Goal: Task Accomplishment & Management: Use online tool/utility

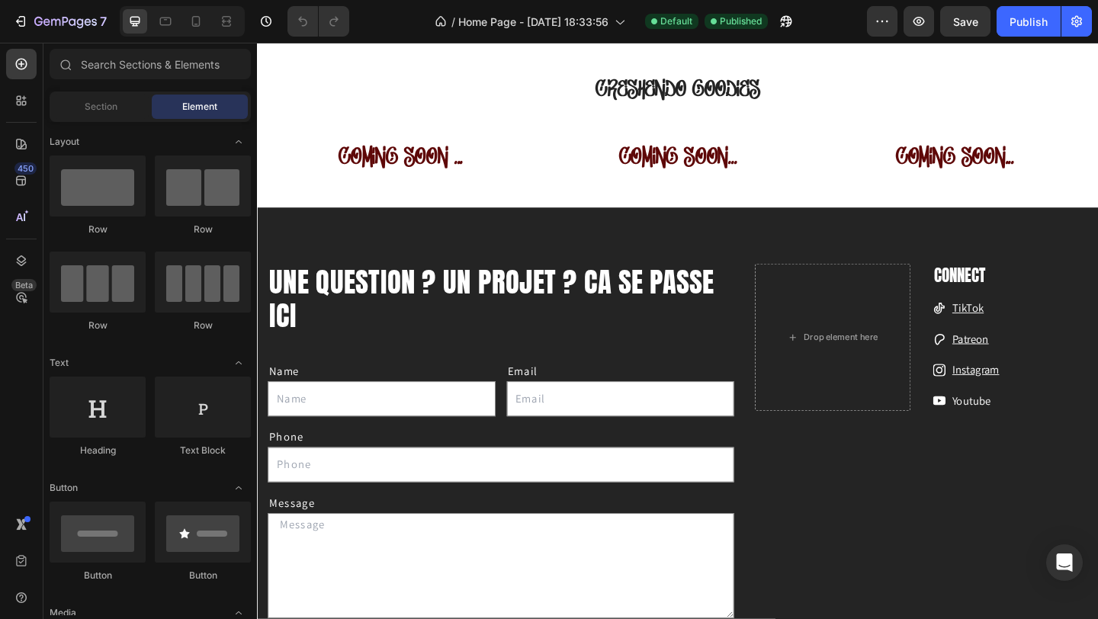
scroll to position [1751, 0]
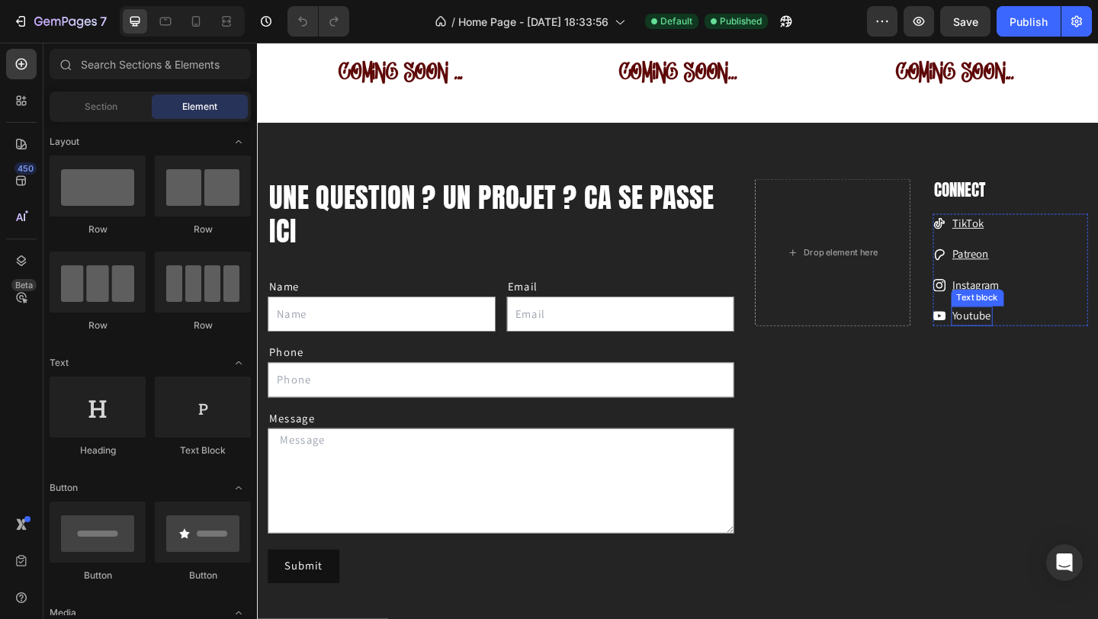
click at [1025, 340] on p "Youtube" at bounding box center [1034, 340] width 42 height 18
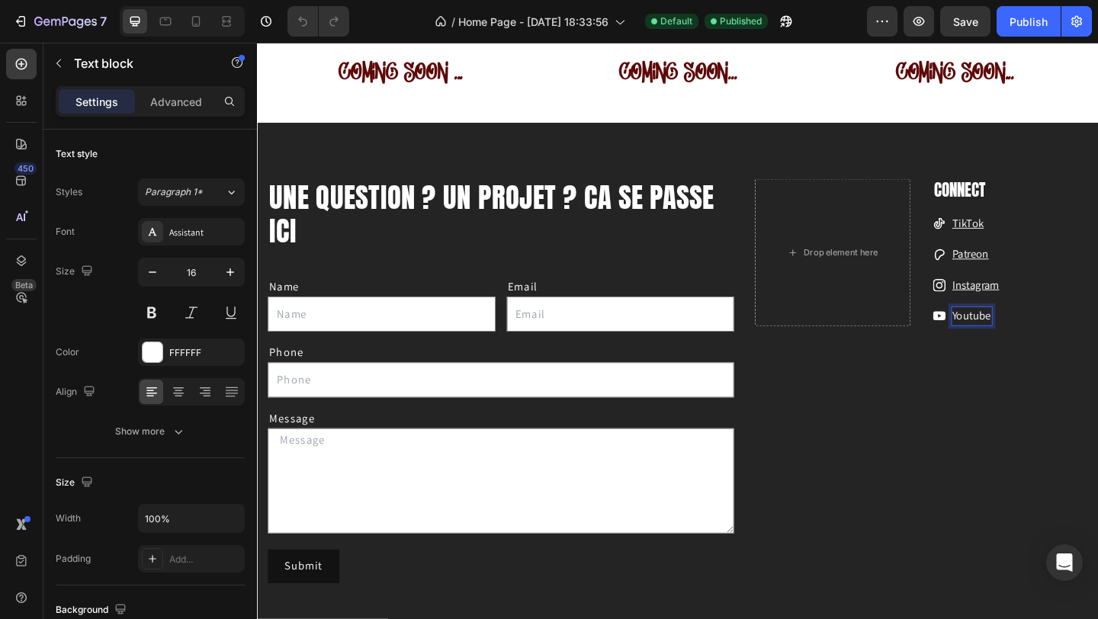
click at [1025, 340] on p "Youtube" at bounding box center [1034, 340] width 42 height 18
click at [1031, 289] on icon "Editor contextual toolbar" at bounding box center [1034, 286] width 15 height 15
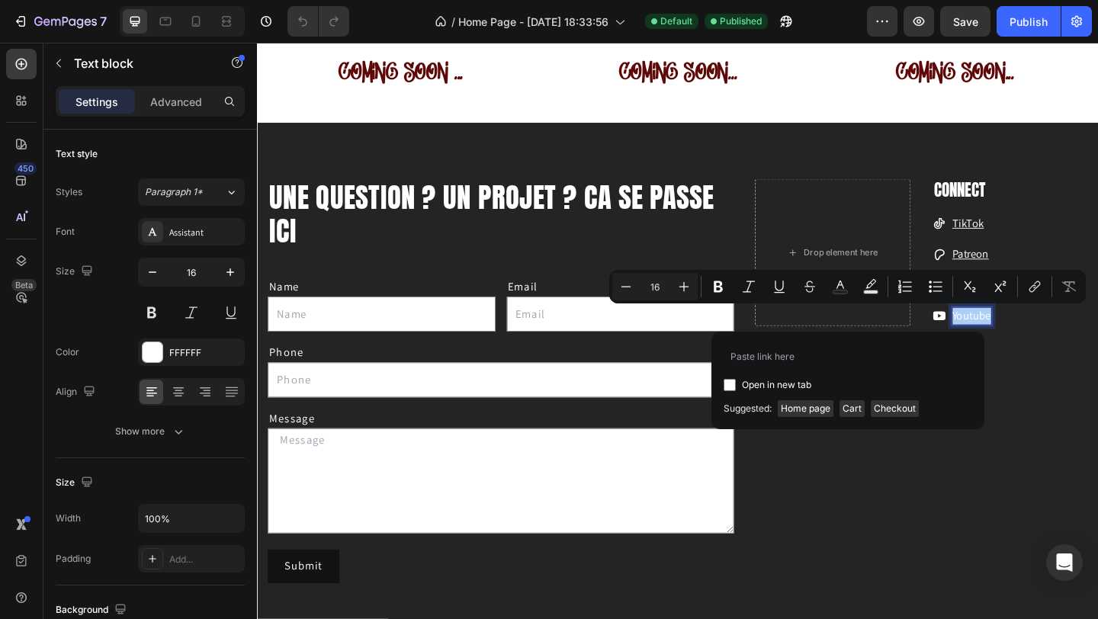
type input "www.youtube.com/@CreshendoMDV"
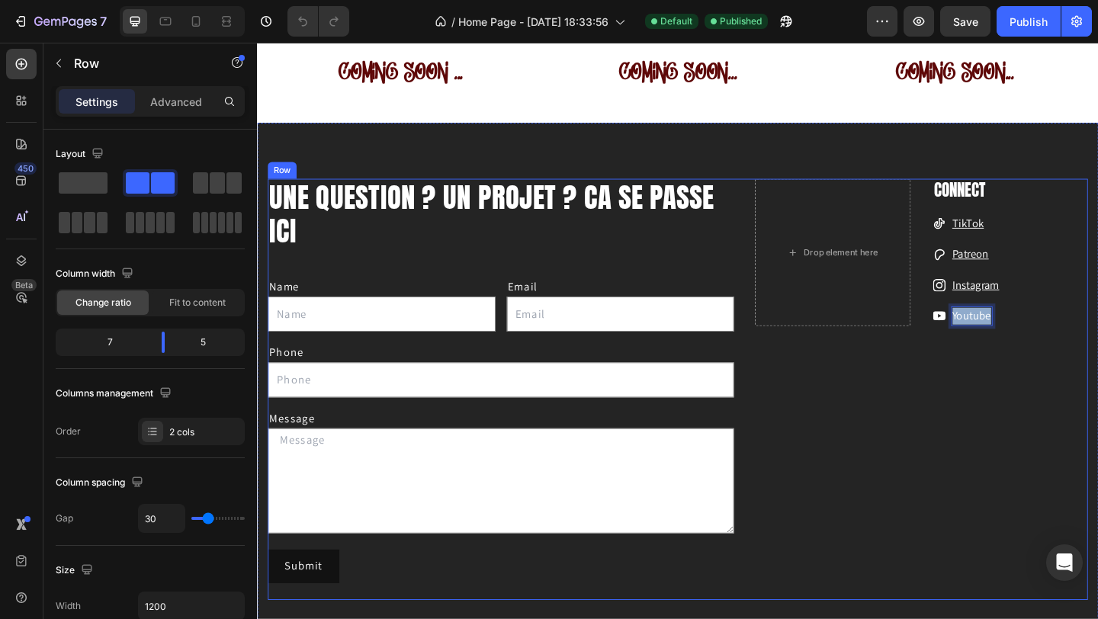
click at [852, 472] on div "Drop element here CONNECT Heading Icon TikTok Text block Icon Patreon Text bloc…" at bounding box center [979, 420] width 362 height 458
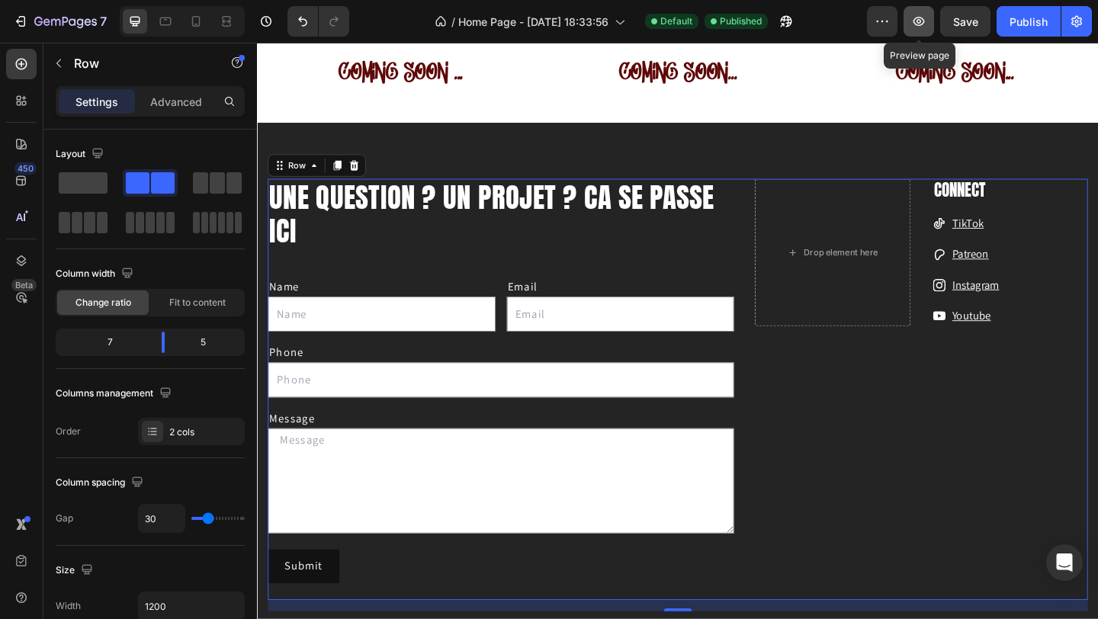
click at [916, 24] on icon "button" at bounding box center [918, 21] width 15 height 15
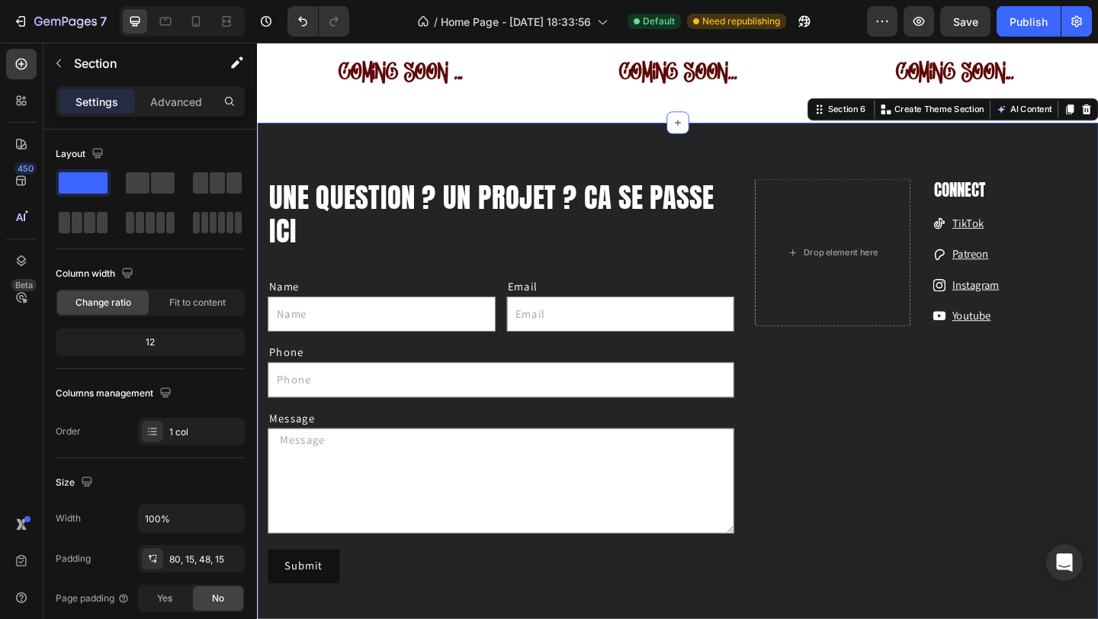
click at [466, 156] on div "UNE QUESTION ? UN PROJET ? CA SE PASSE ICI Heading Name Text Block Text Field E…" at bounding box center [714, 414] width 915 height 568
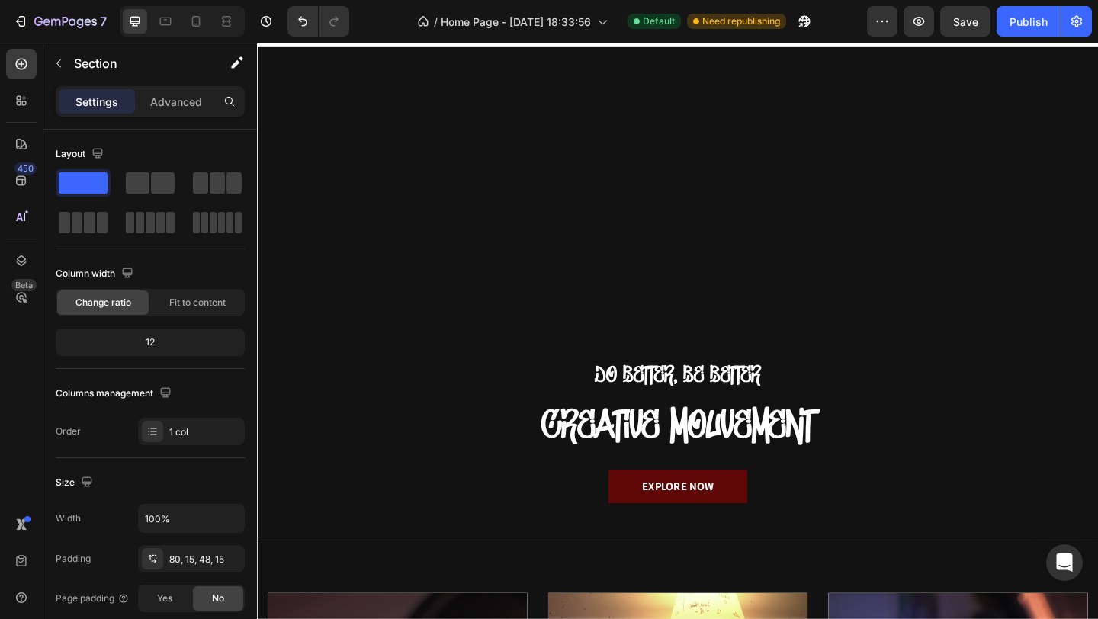
scroll to position [0, 0]
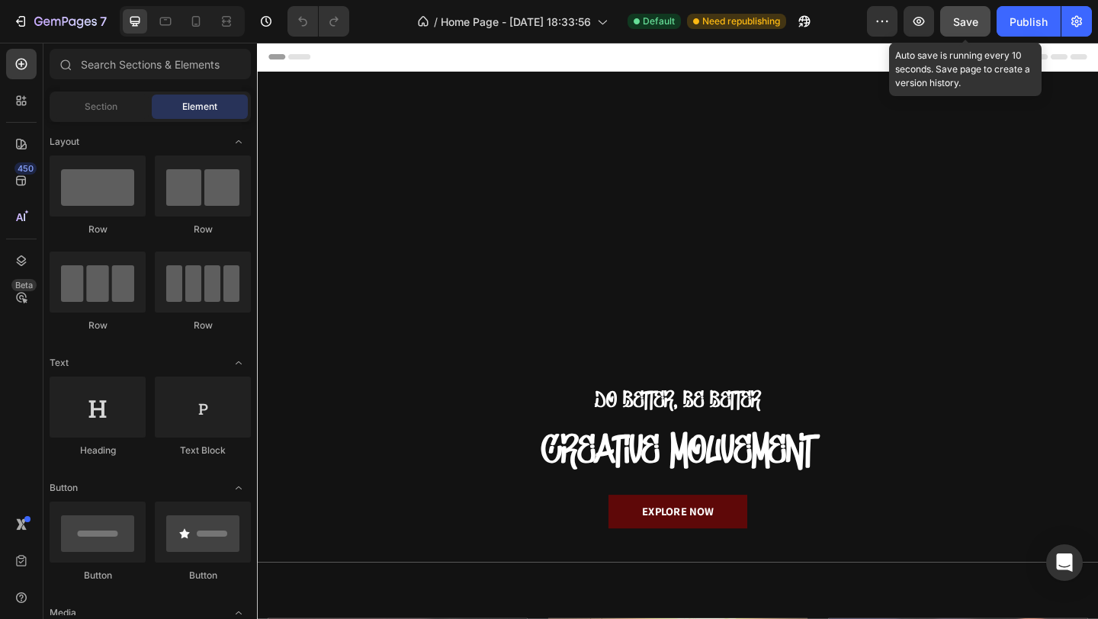
click at [968, 29] on div "Save" at bounding box center [965, 22] width 25 height 16
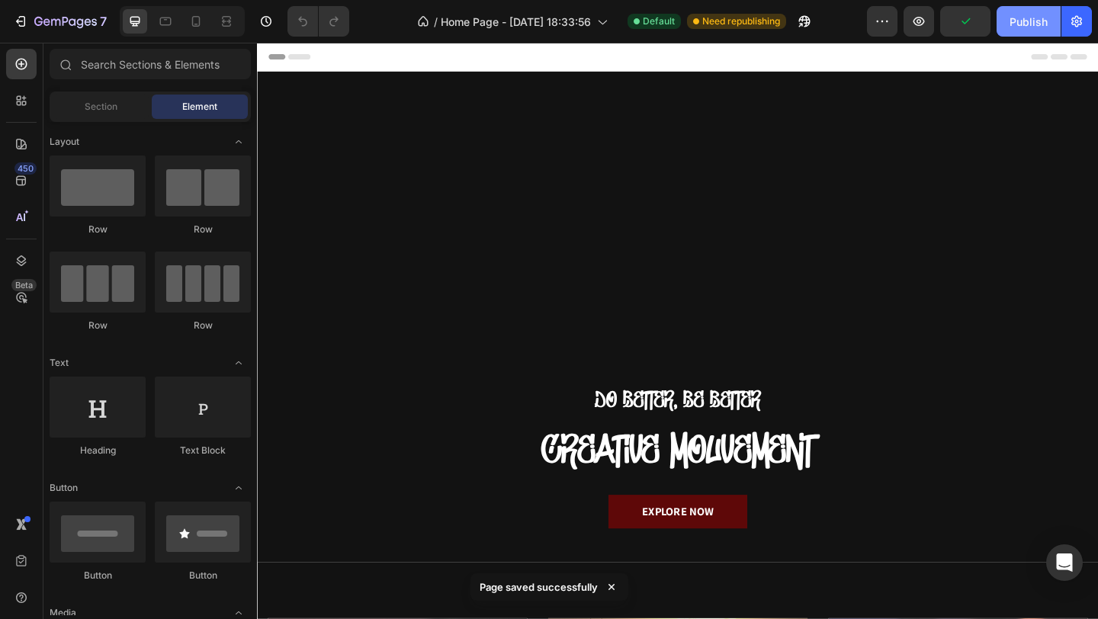
click at [1020, 30] on button "Publish" at bounding box center [1028, 21] width 64 height 30
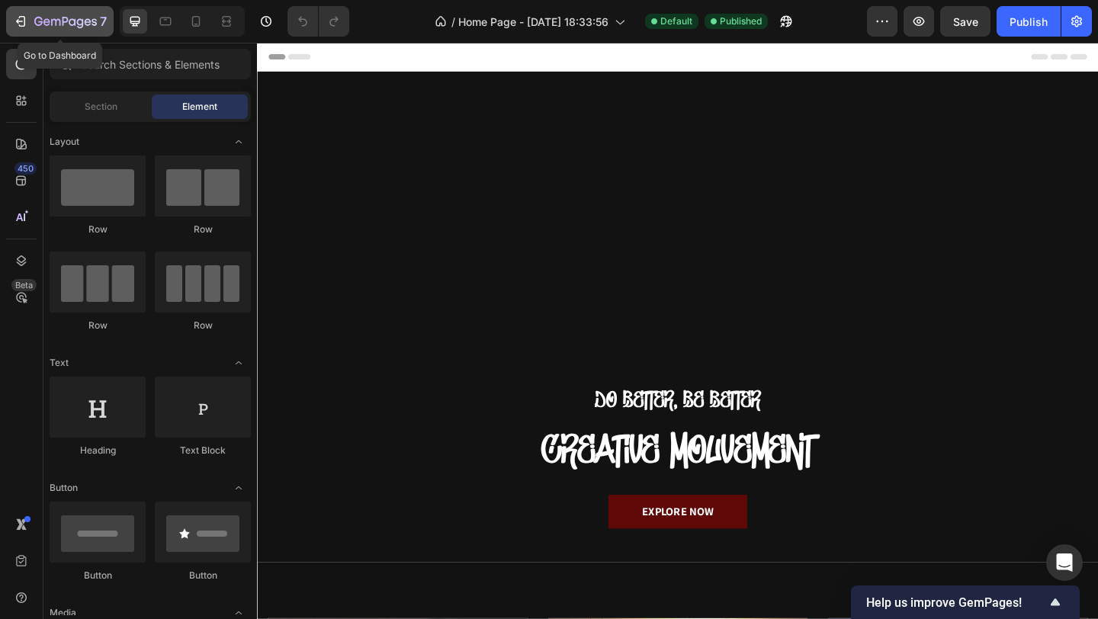
click at [26, 14] on icon "button" at bounding box center [20, 21] width 15 height 15
